Goal: Task Accomplishment & Management: Manage account settings

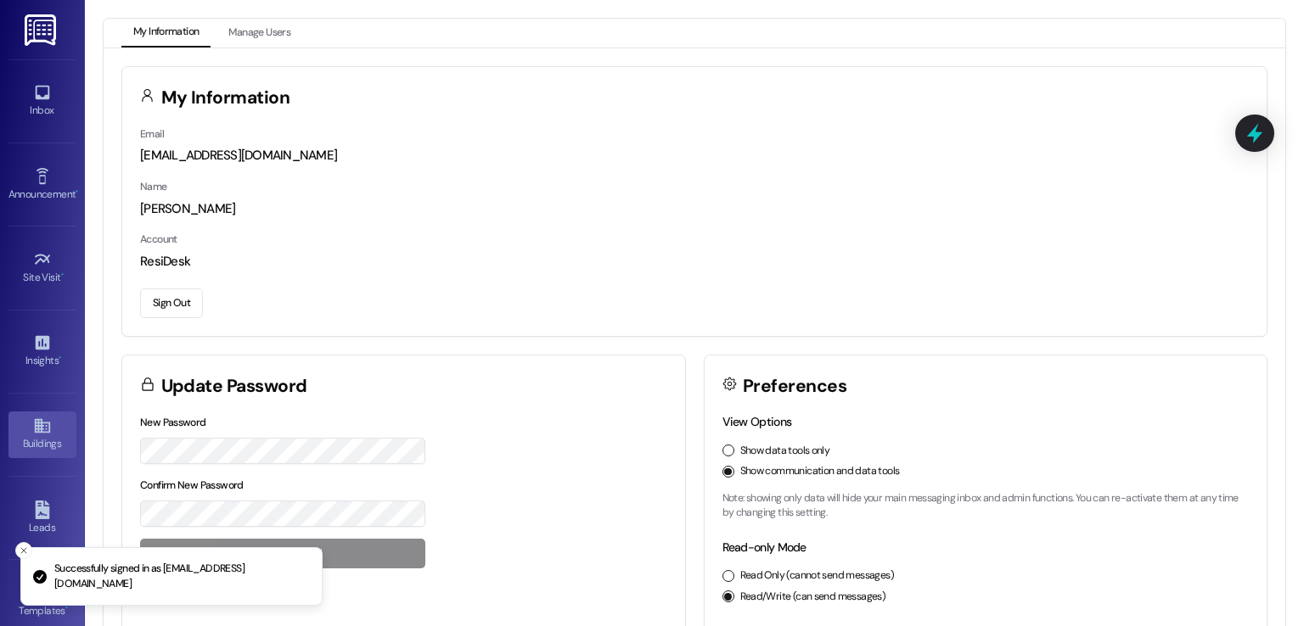
click at [27, 427] on link "Buildings" at bounding box center [42, 435] width 68 height 46
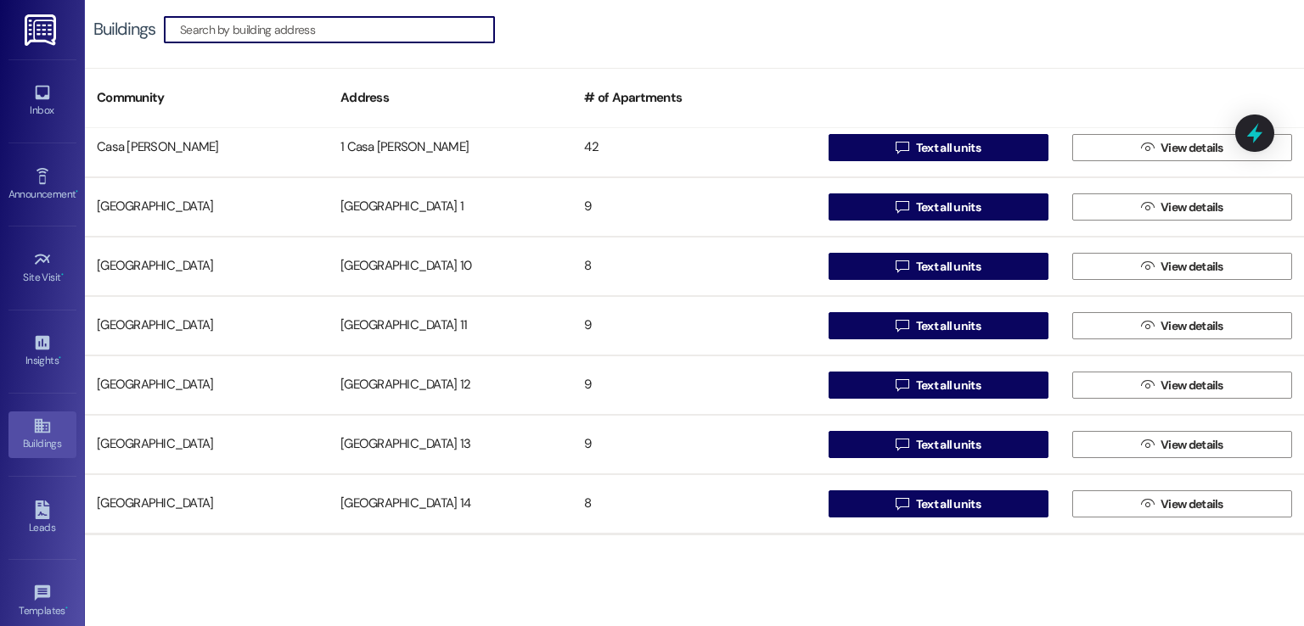
scroll to position [170, 0]
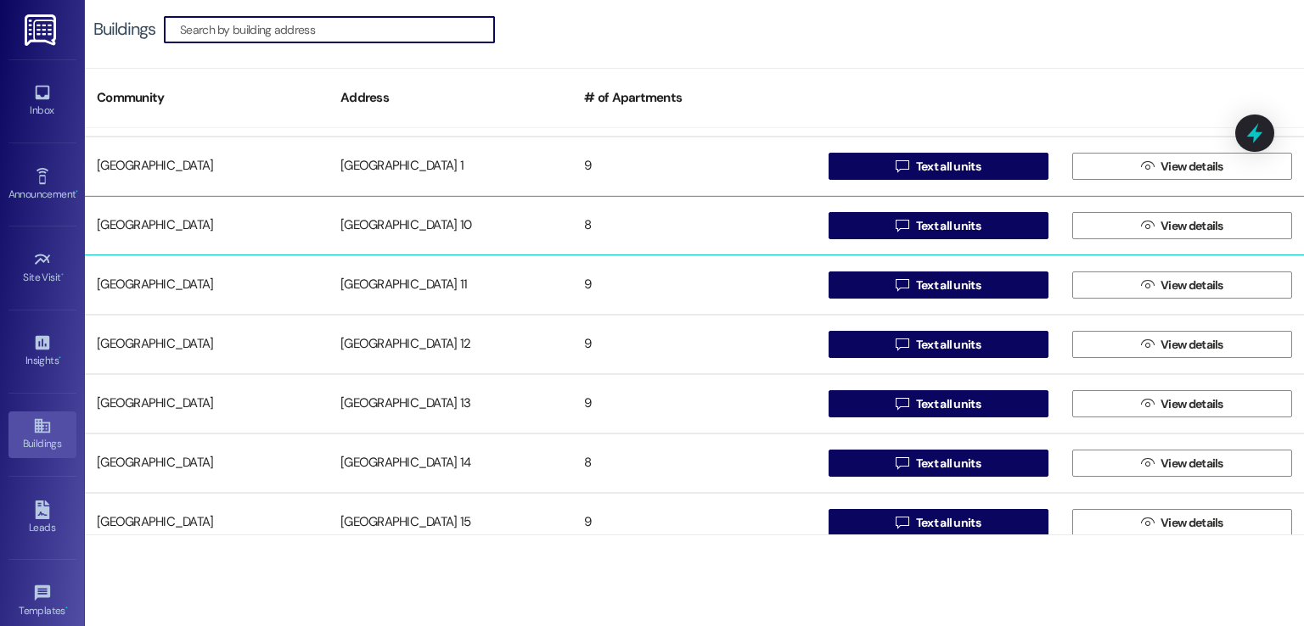
click at [422, 221] on div "[GEOGRAPHIC_DATA] 10" at bounding box center [450, 226] width 244 height 34
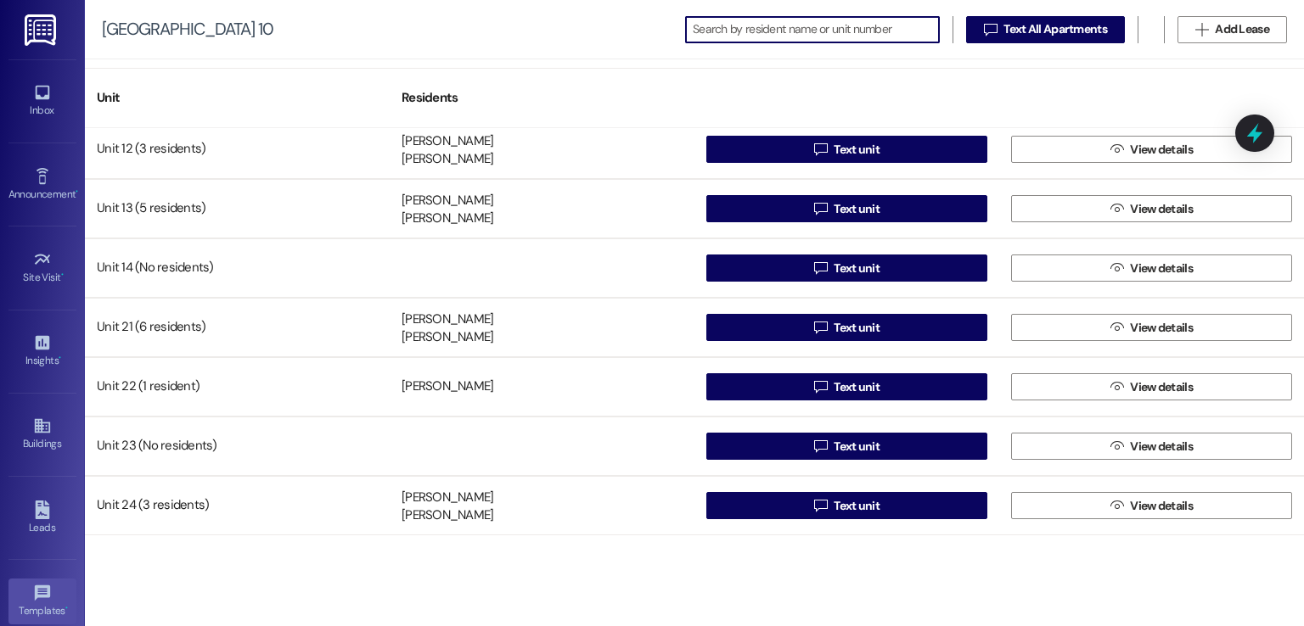
scroll to position [179, 0]
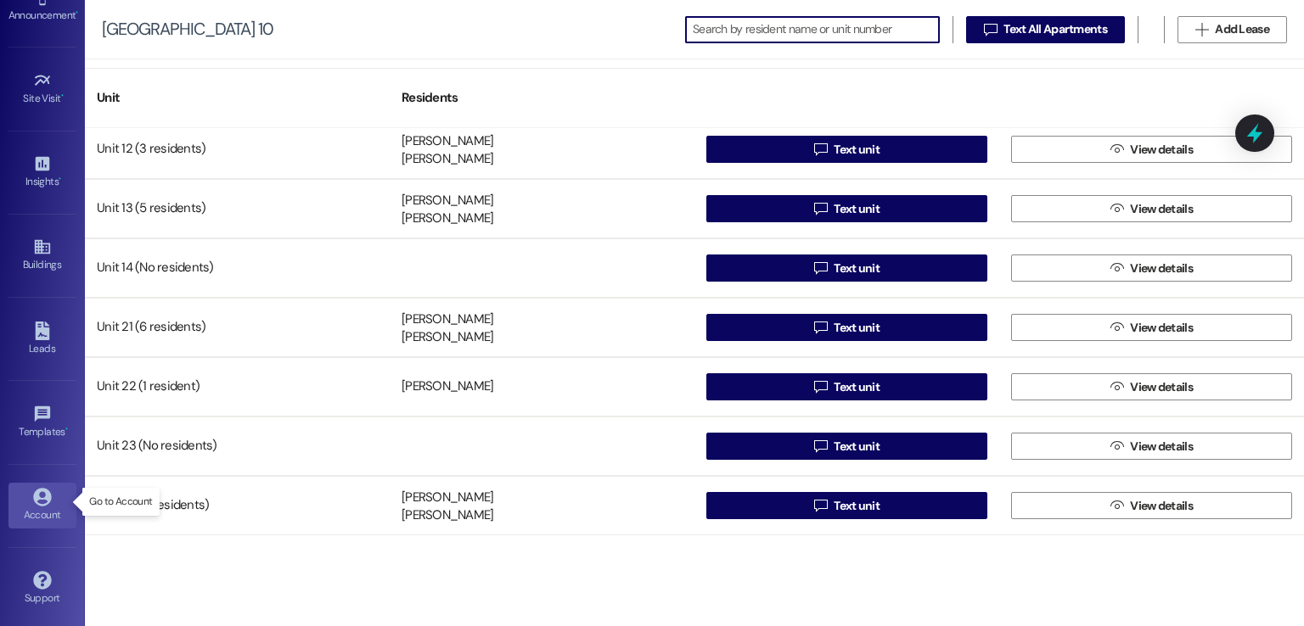
click at [33, 511] on div "Account" at bounding box center [42, 515] width 85 height 17
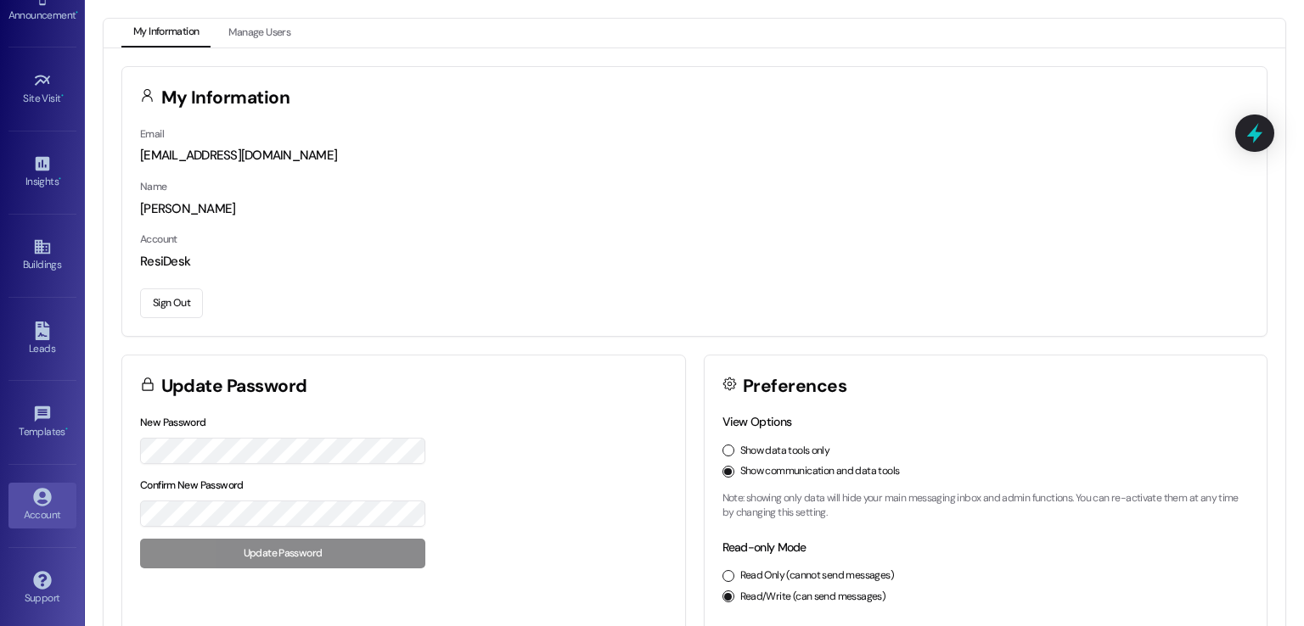
click at [183, 300] on button "Sign Out" at bounding box center [171, 304] width 63 height 30
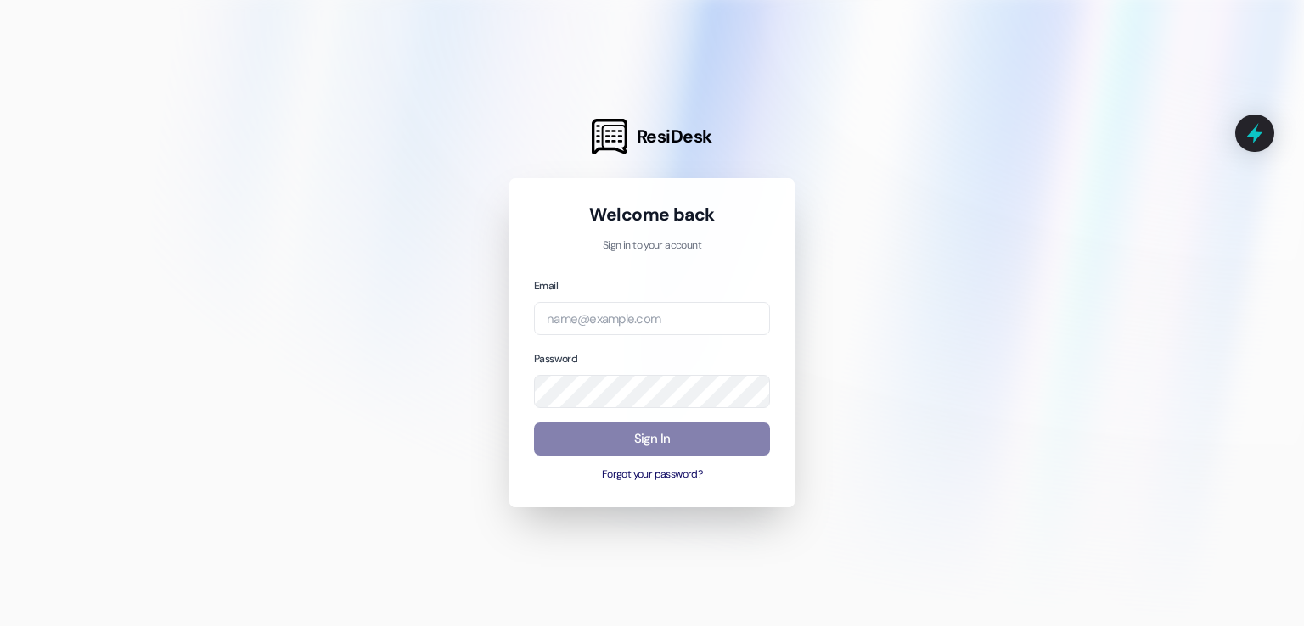
type input "[EMAIL_ADDRESS][PERSON_NAME][PERSON_NAME][DOMAIN_NAME]"
